Goal: Transaction & Acquisition: Download file/media

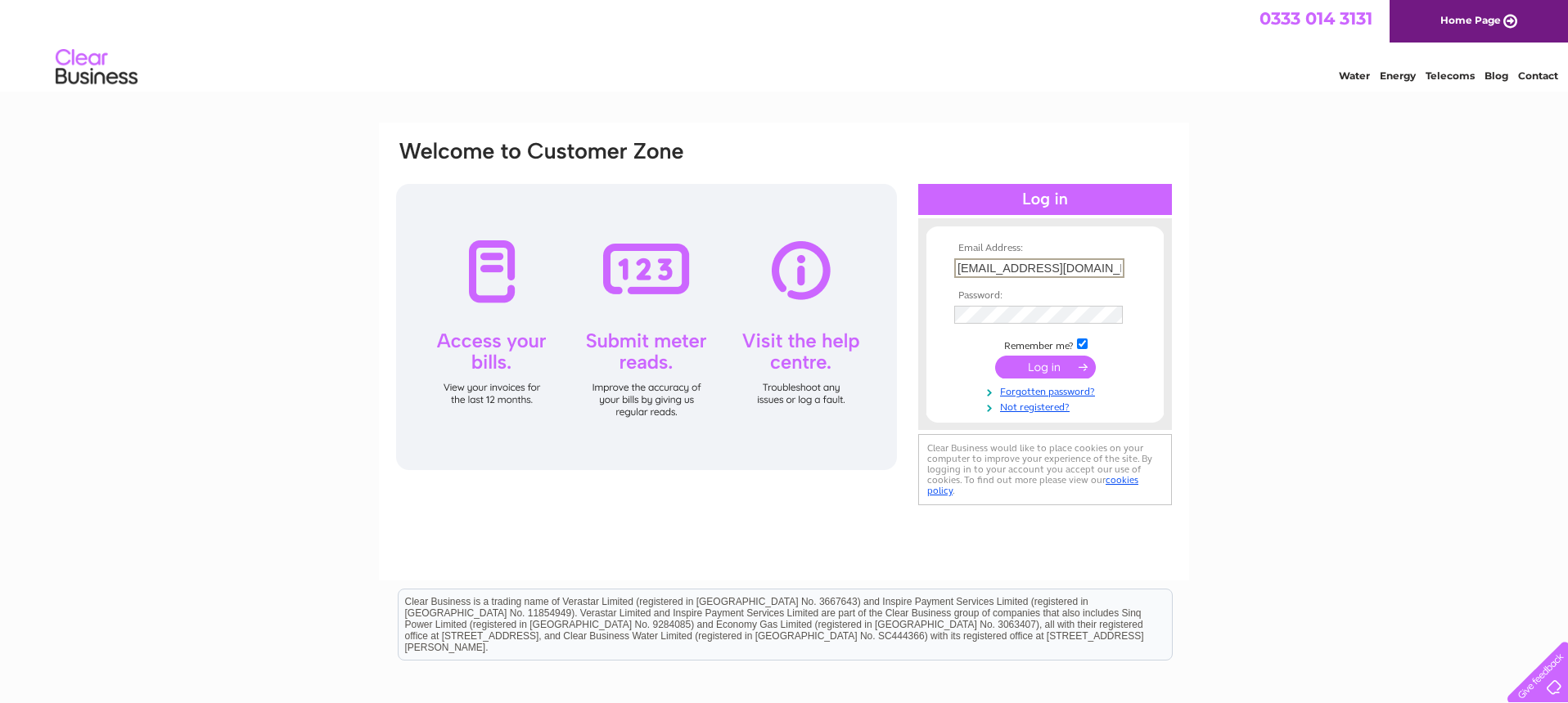
click at [1039, 367] on input "submit" at bounding box center [1046, 367] width 101 height 23
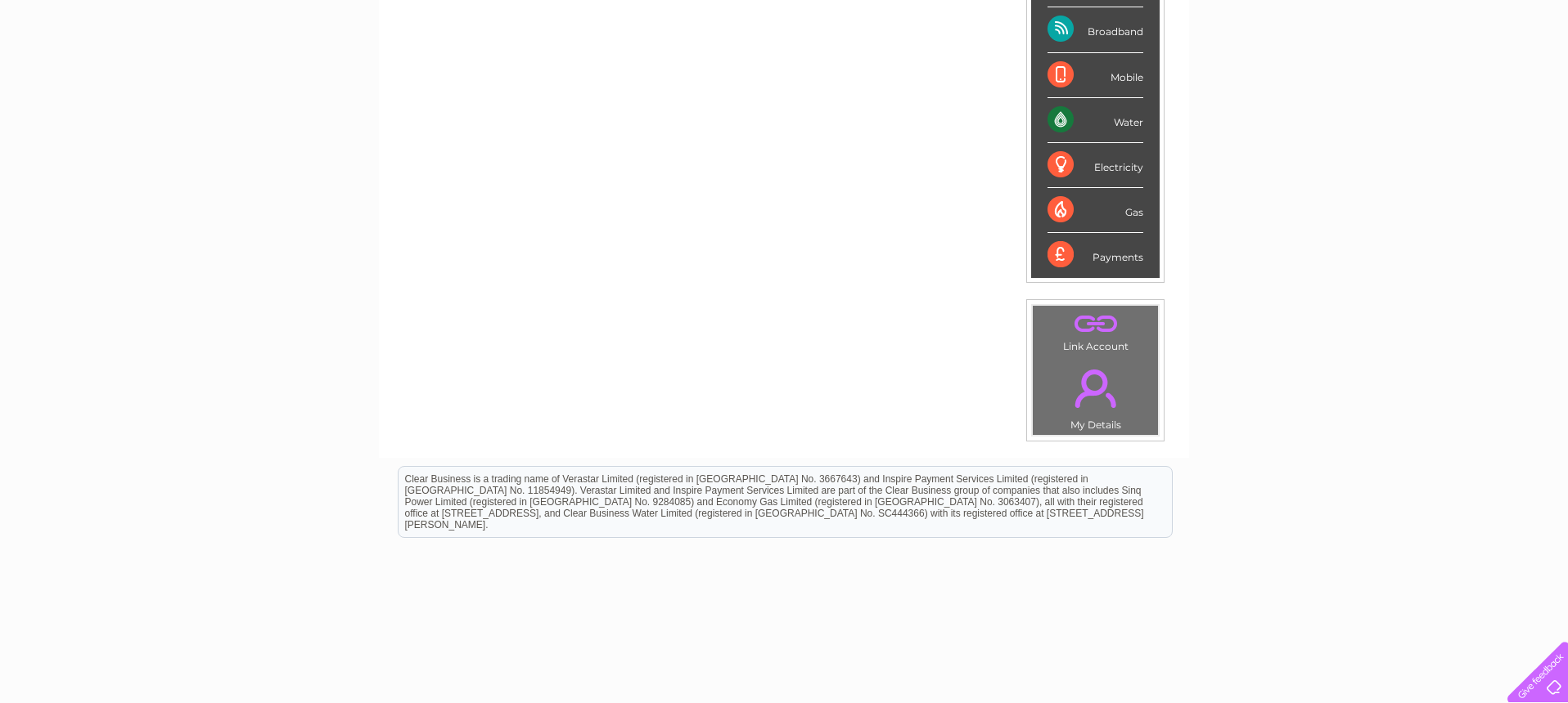
scroll to position [331, 0]
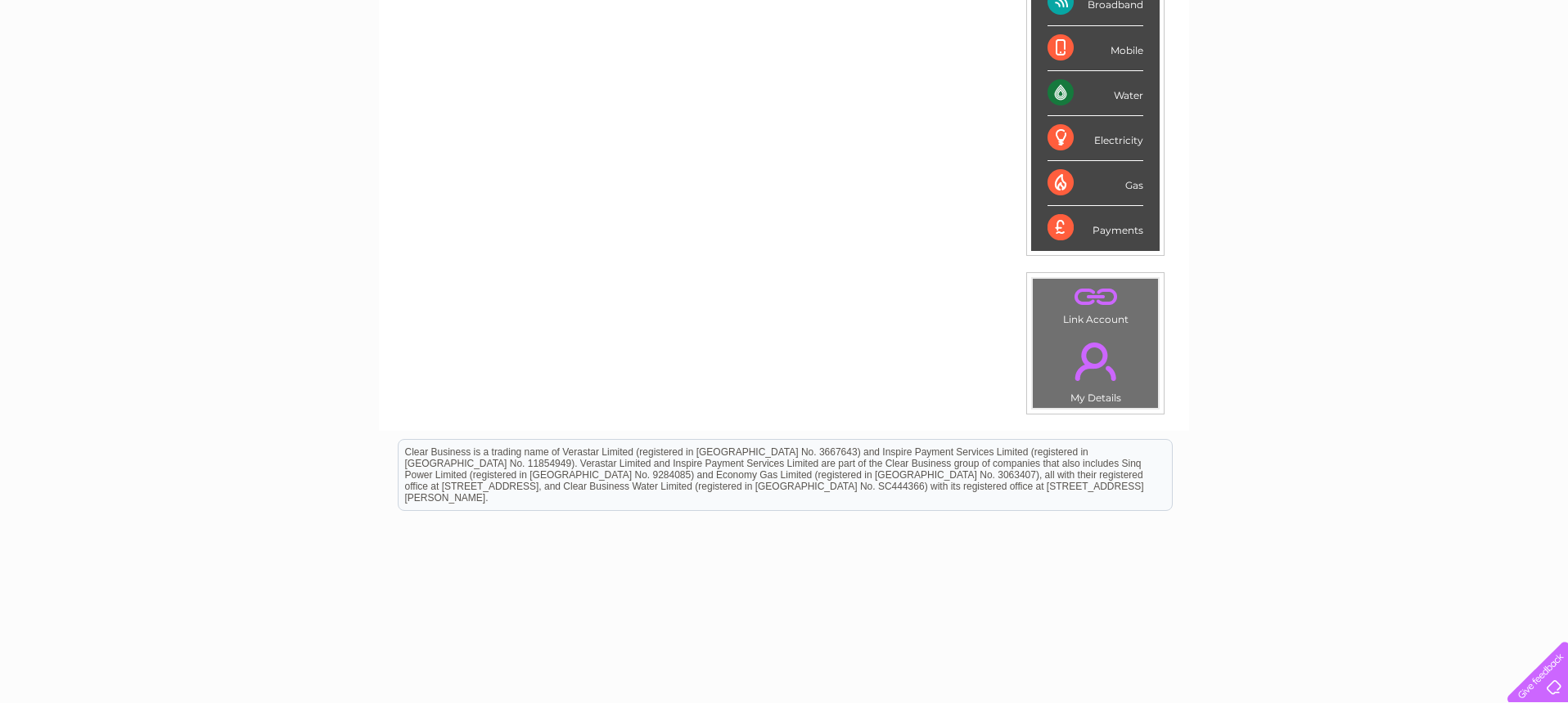
click at [1100, 362] on link "." at bounding box center [1095, 362] width 117 height 57
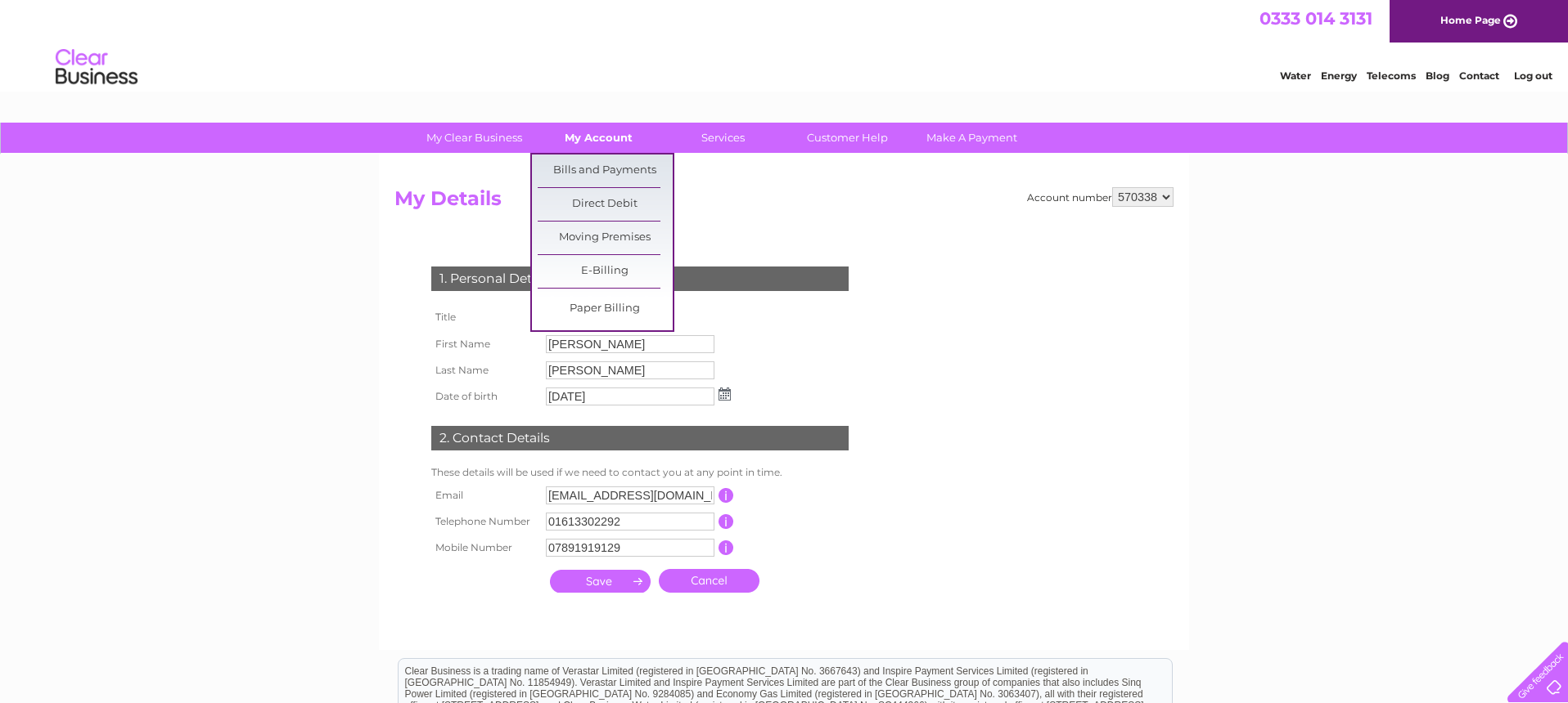
click at [608, 136] on link "My Account" at bounding box center [599, 137] width 135 height 31
click at [602, 175] on link "Bills and Payments" at bounding box center [604, 170] width 135 height 33
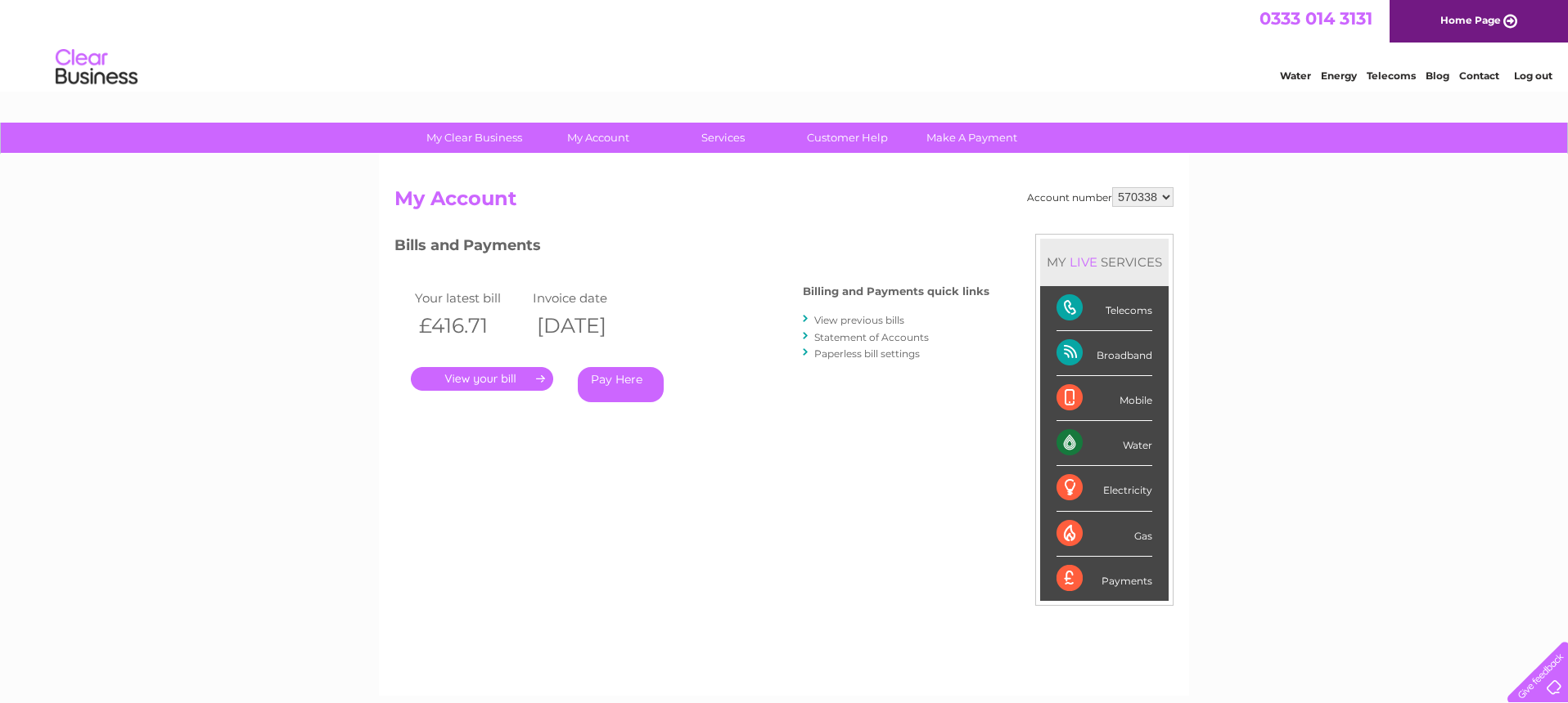
click at [485, 375] on link "." at bounding box center [482, 379] width 142 height 24
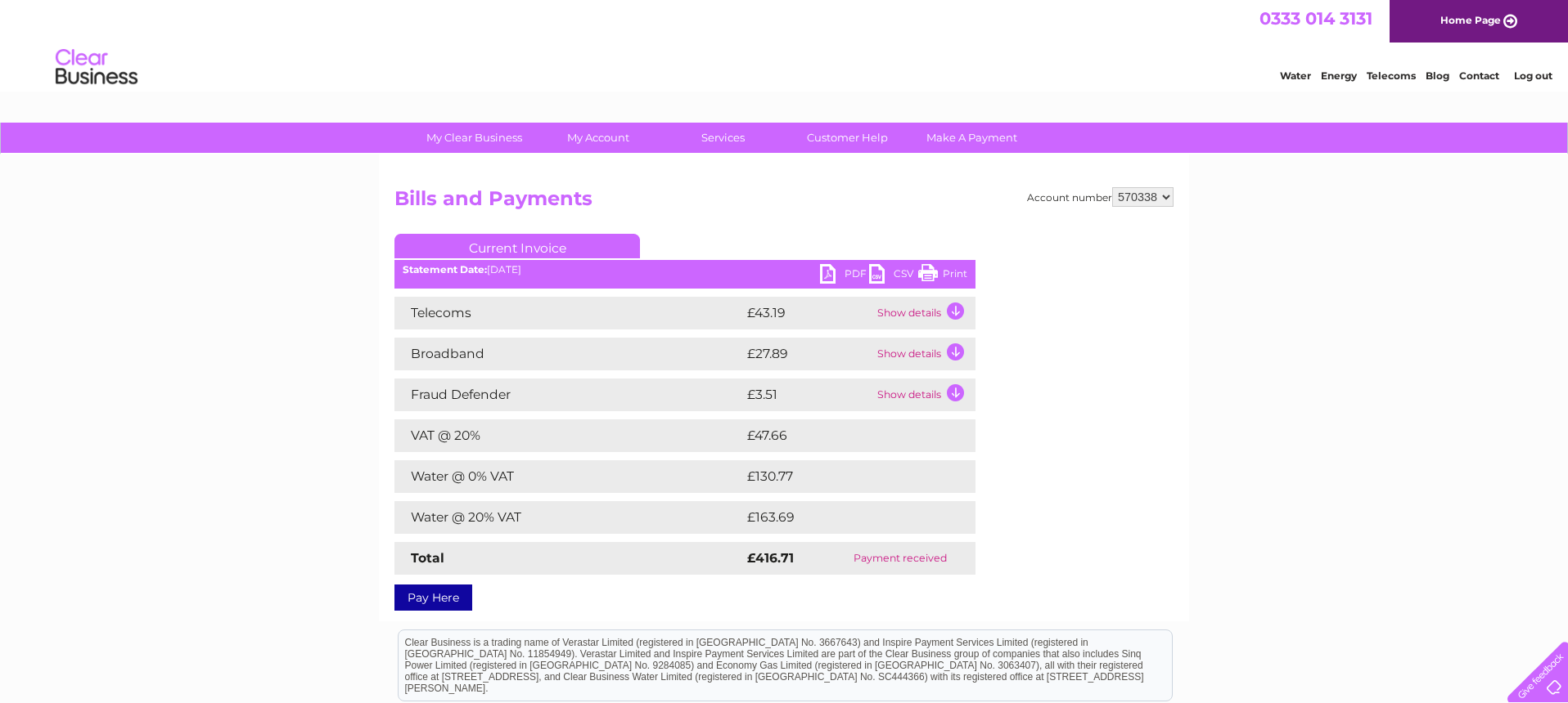
click at [770, 480] on td "£130.77" at bounding box center [844, 477] width 202 height 33
click at [781, 513] on td "£163.69" at bounding box center [844, 517] width 203 height 33
click at [835, 275] on link "PDF" at bounding box center [845, 276] width 49 height 24
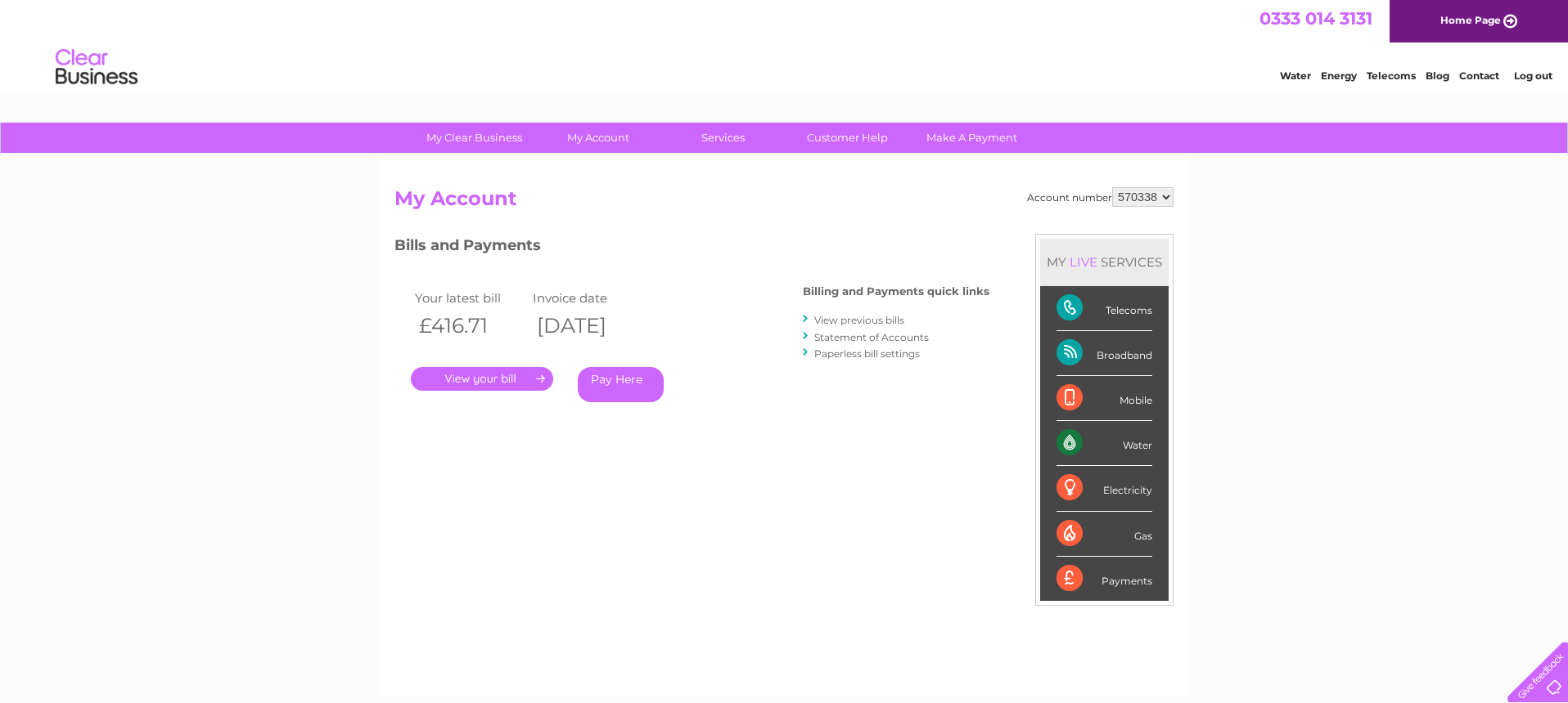
click at [878, 319] on link "View previous bills" at bounding box center [859, 320] width 90 height 12
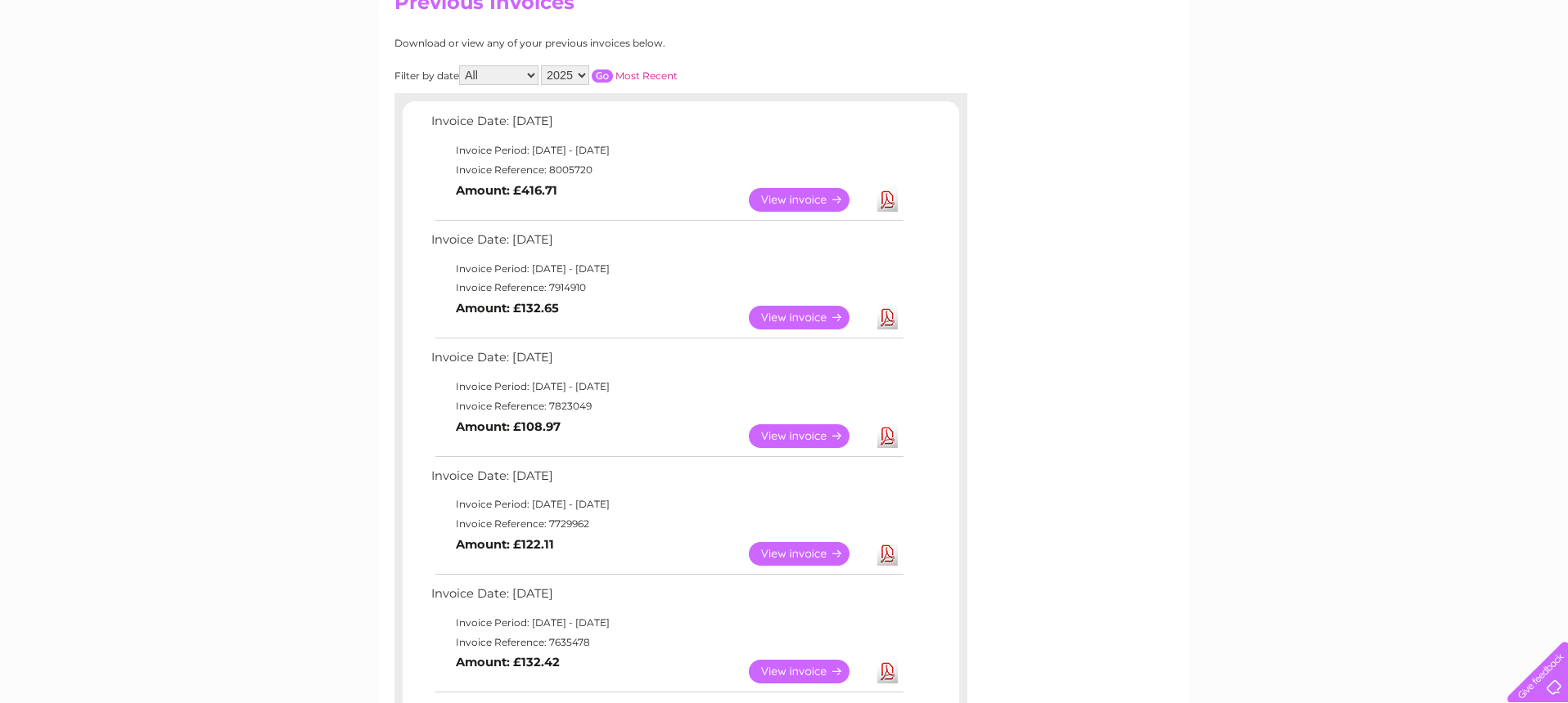
scroll to position [198, 0]
click at [887, 313] on link "Download" at bounding box center [887, 316] width 21 height 24
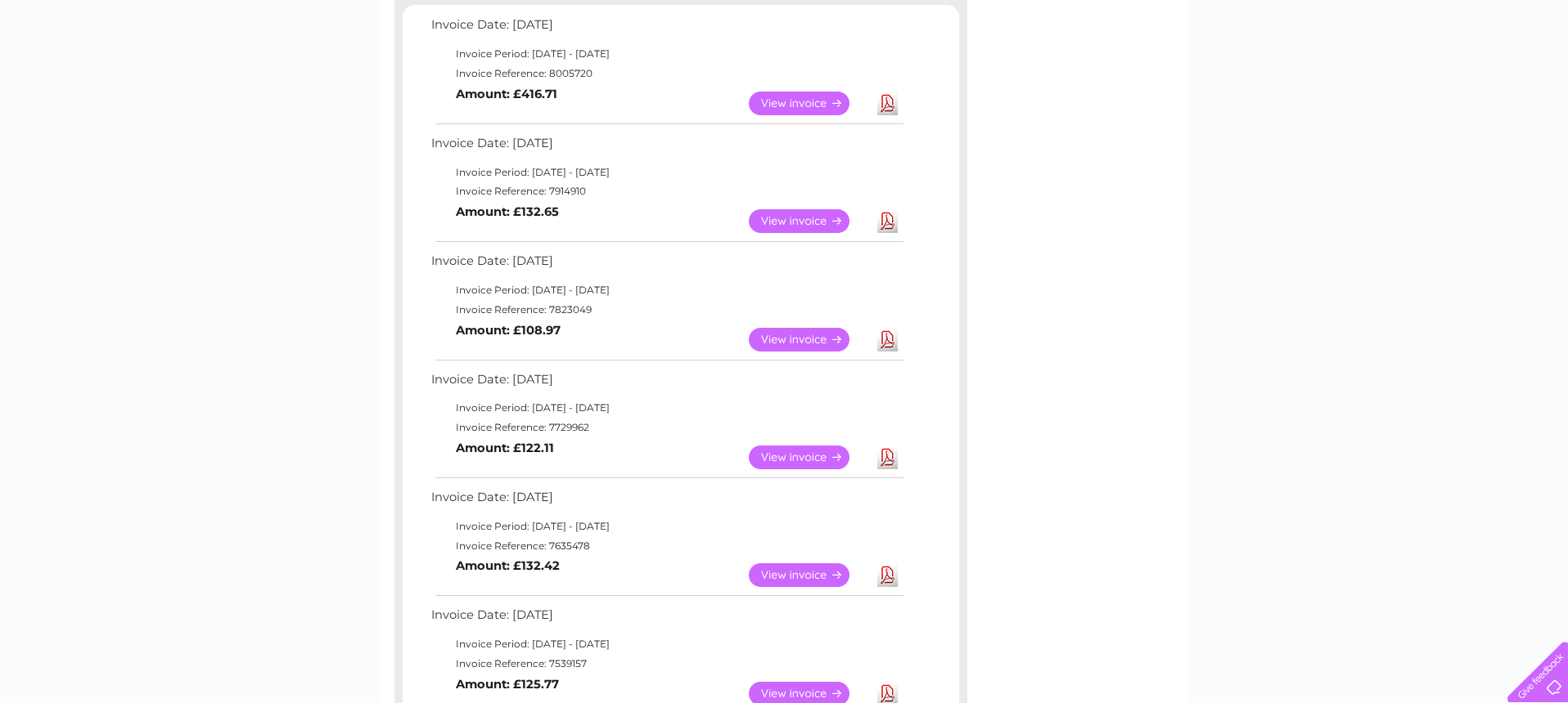
scroll to position [314, 0]
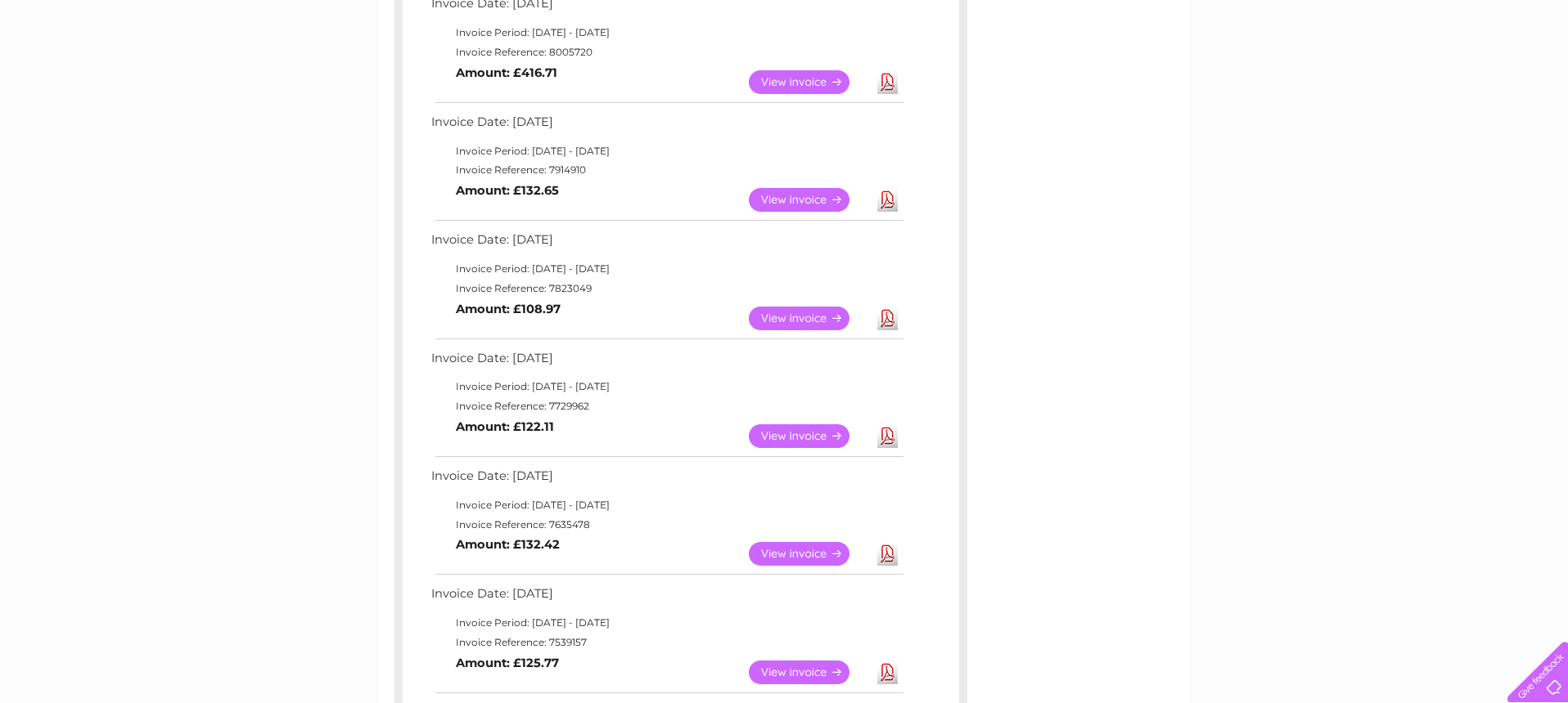
click at [887, 319] on link "Download" at bounding box center [887, 318] width 21 height 24
click at [884, 442] on link "Download" at bounding box center [887, 436] width 21 height 24
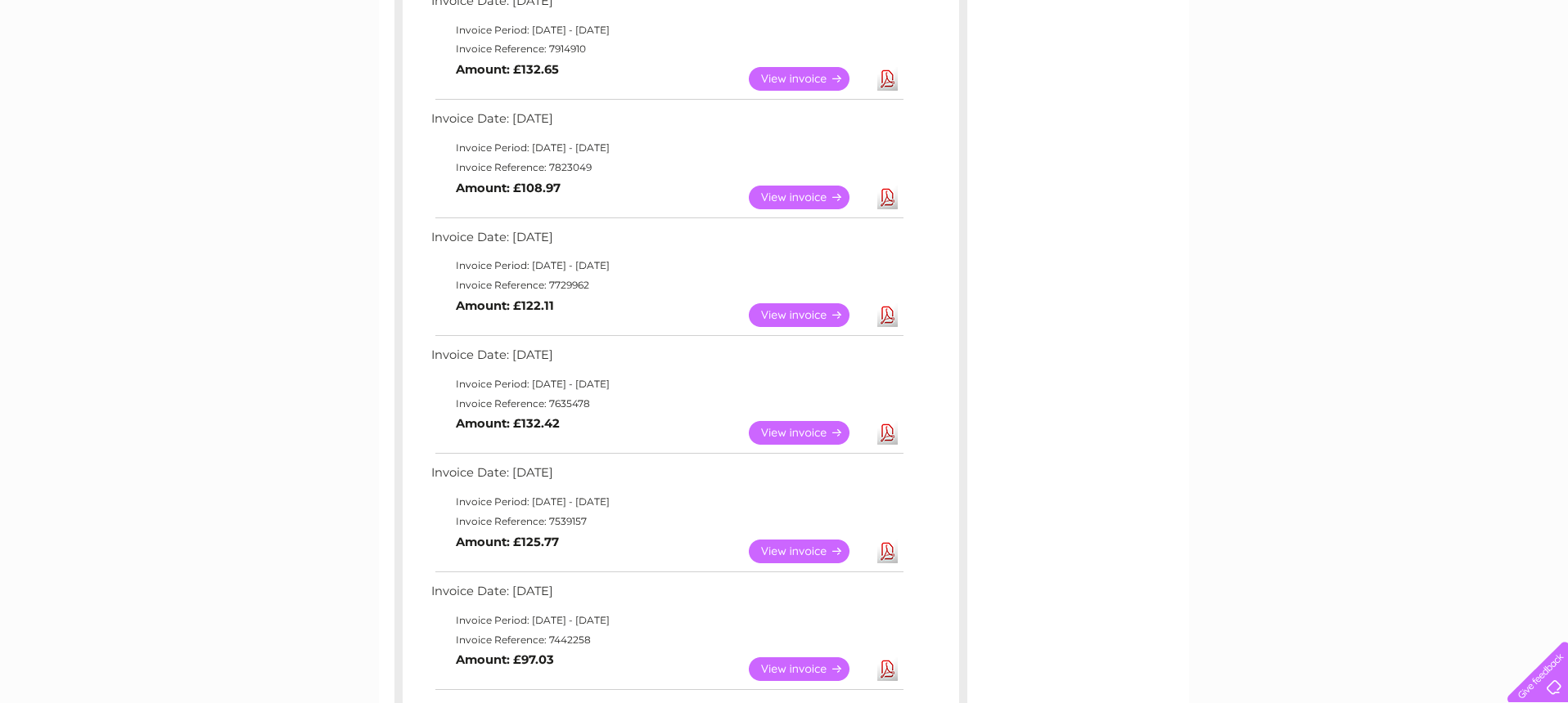
scroll to position [449, 0]
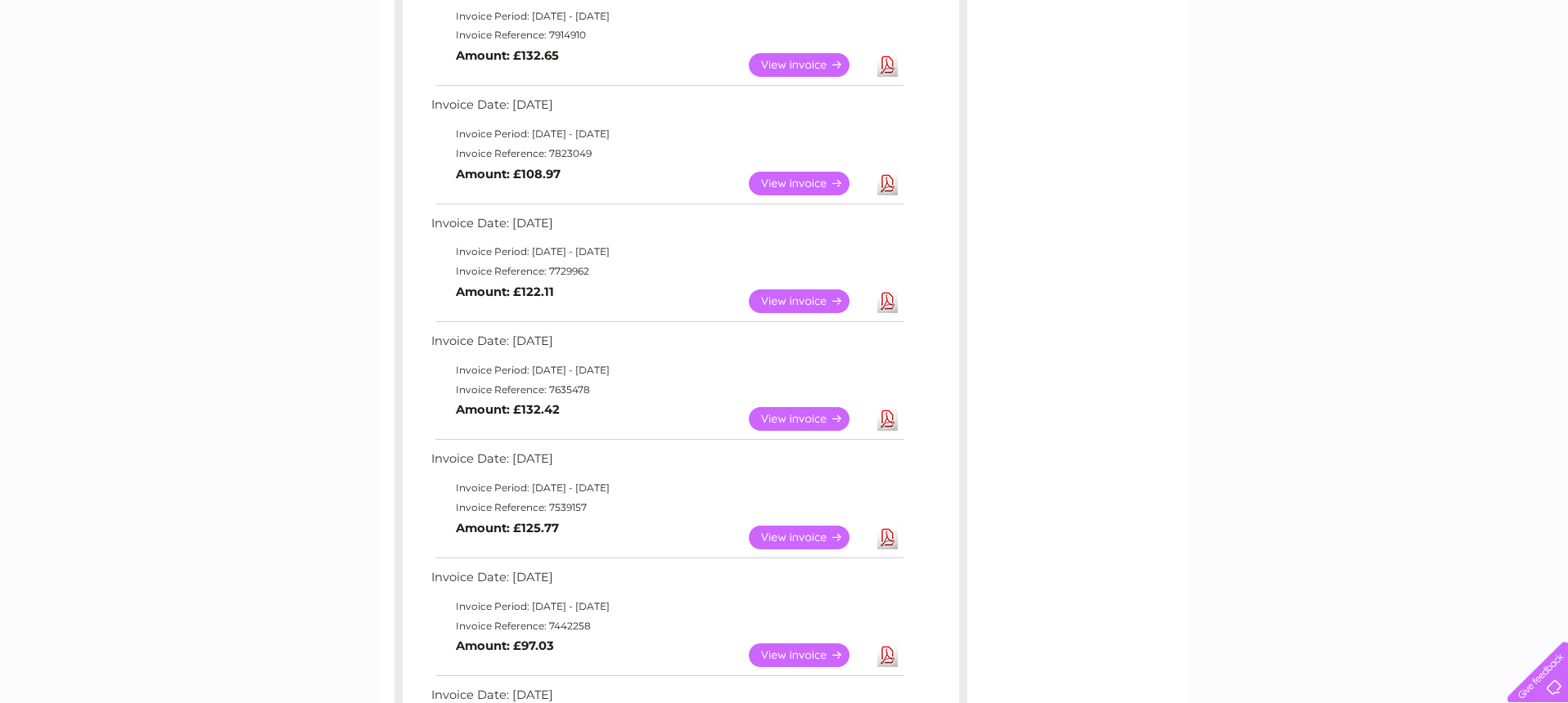
click at [887, 419] on link "Download" at bounding box center [887, 419] width 21 height 24
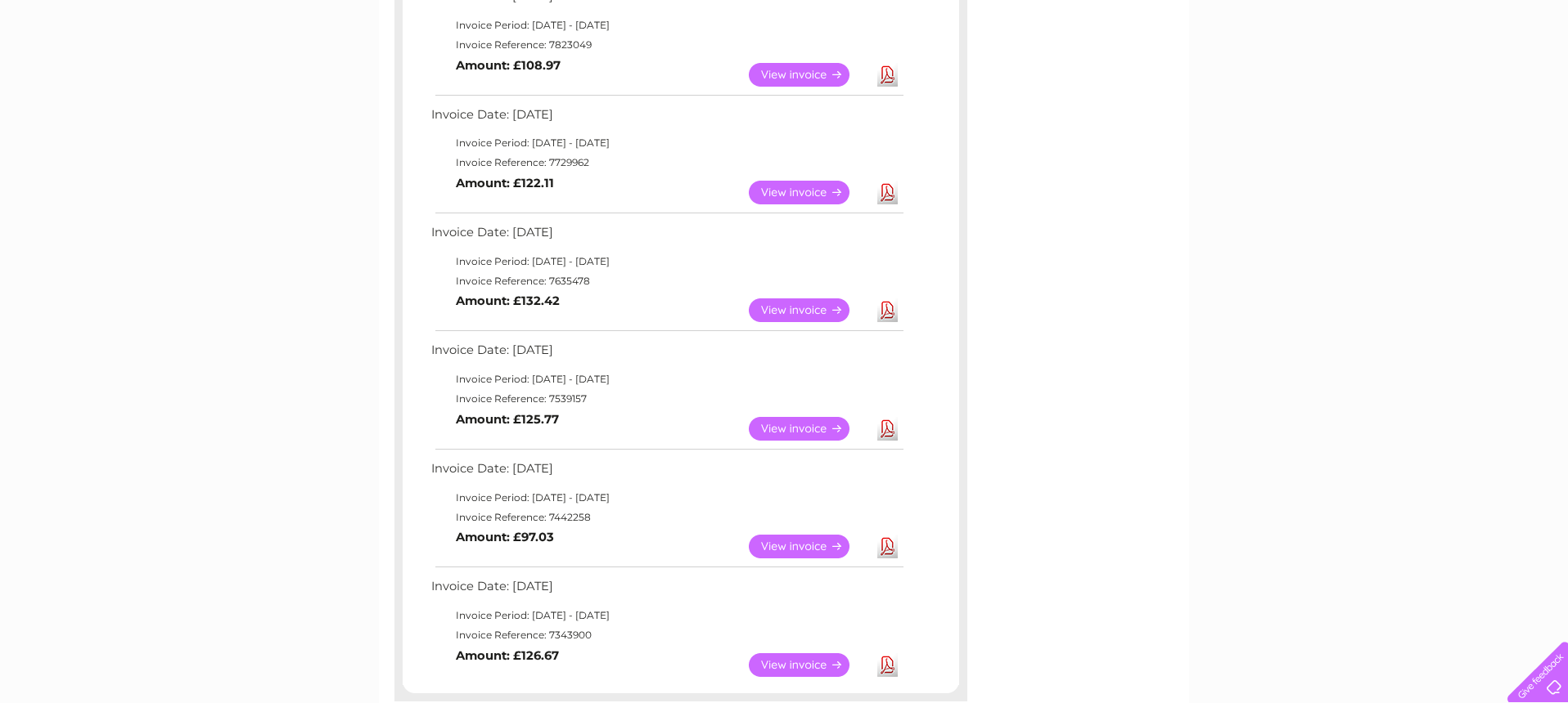
scroll to position [561, 0]
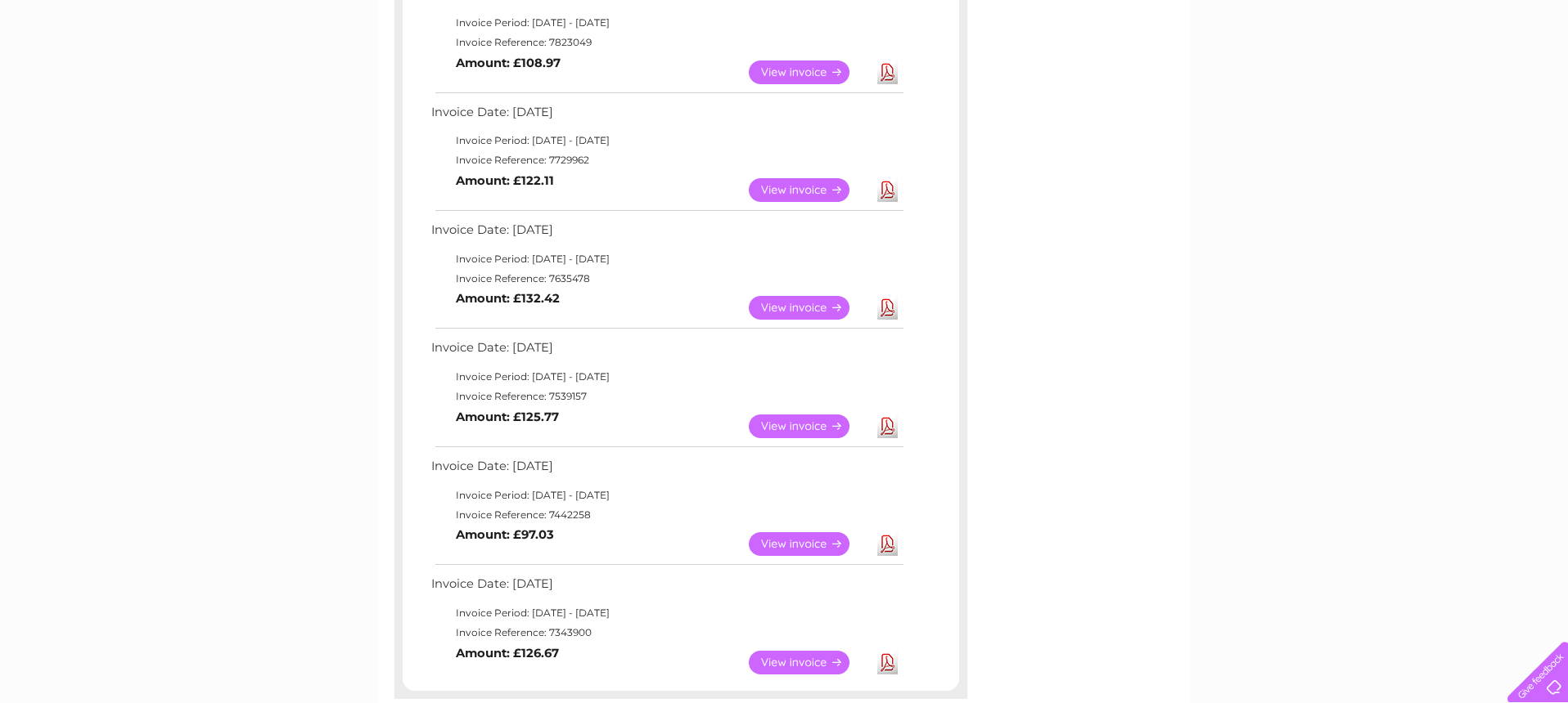
click at [886, 428] on link "Download" at bounding box center [887, 426] width 21 height 24
